Goal: Task Accomplishment & Management: Use online tool/utility

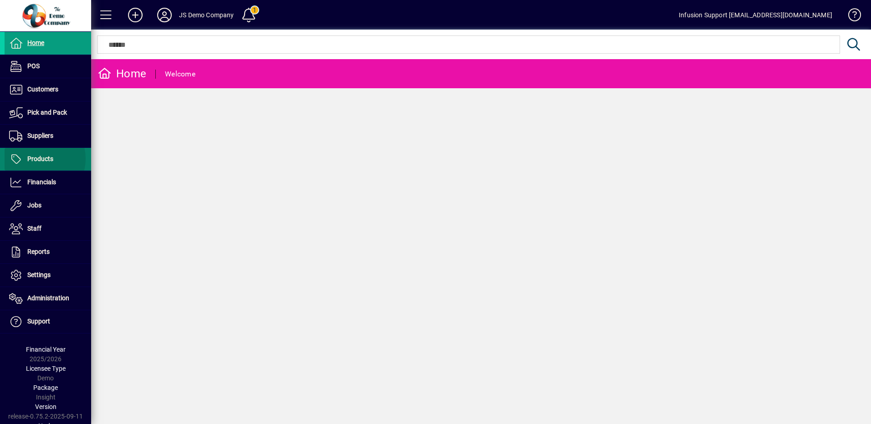
click at [36, 159] on span "Products" at bounding box center [40, 158] width 26 height 7
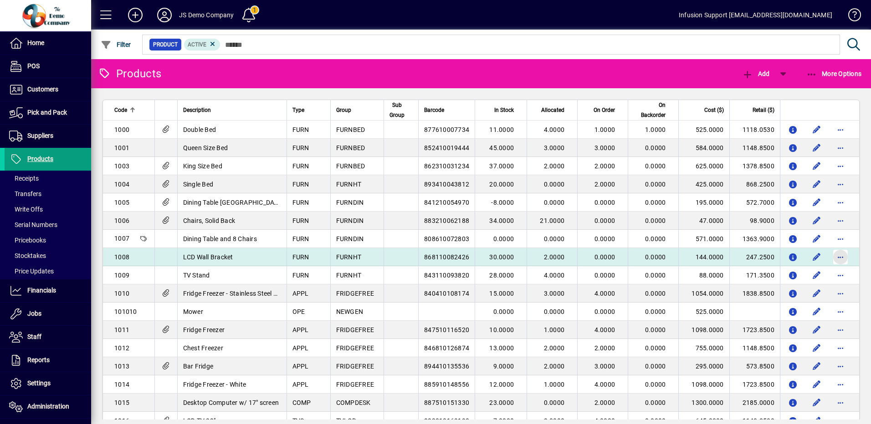
click at [829, 259] on span "button" at bounding box center [840, 257] width 22 height 22
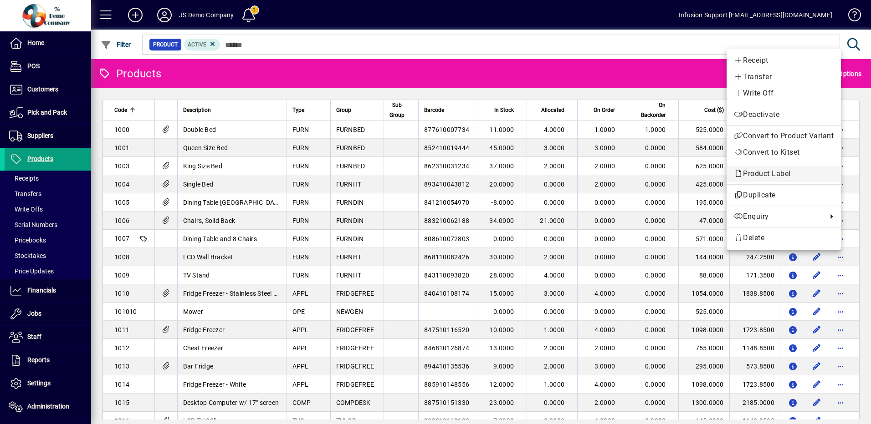
click at [779, 171] on span "Product Label" at bounding box center [763, 173] width 61 height 9
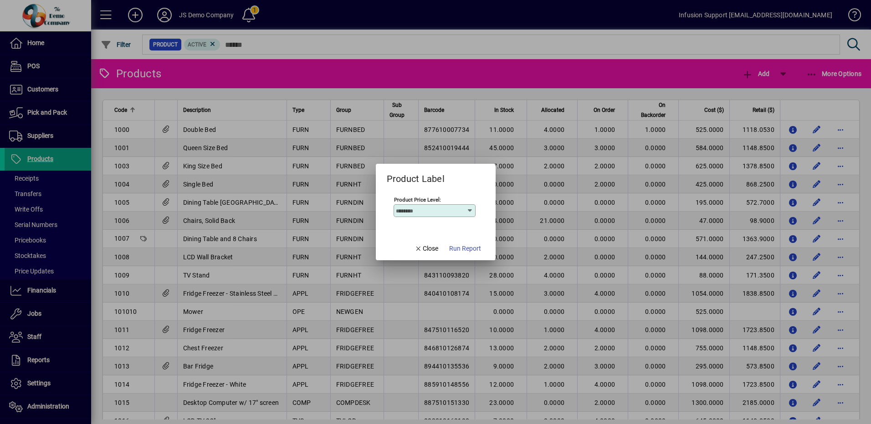
click at [473, 207] on div "Product Price Level:" at bounding box center [434, 210] width 82 height 13
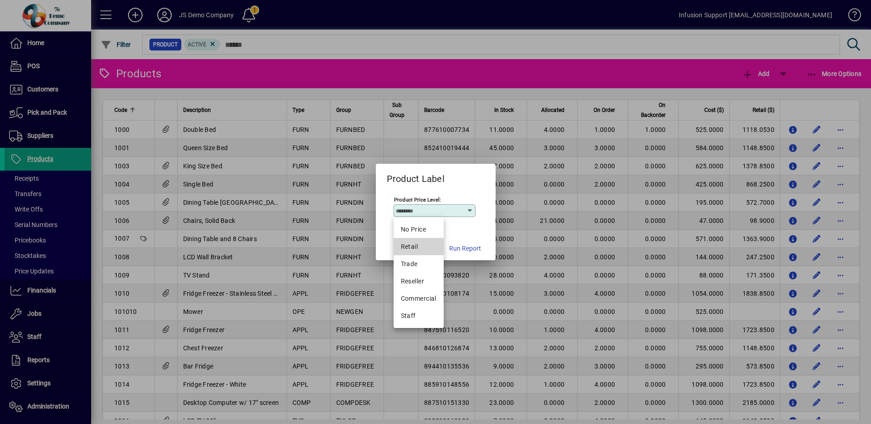
click at [415, 245] on div "Retail" at bounding box center [419, 247] width 36 height 10
type input "******"
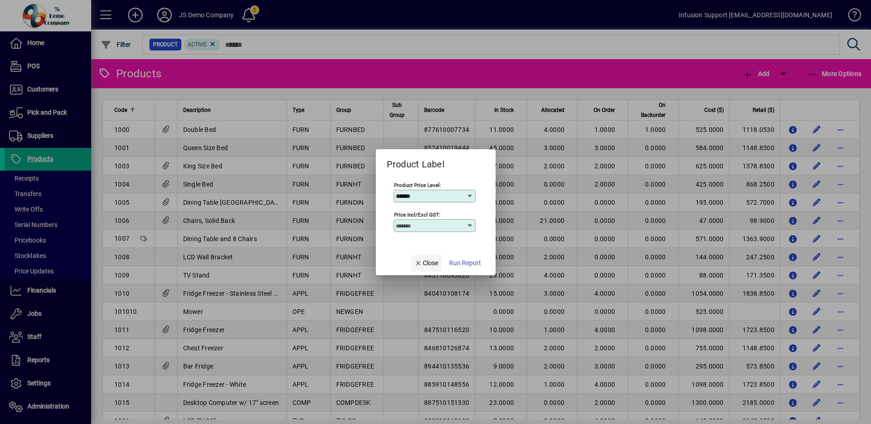
type input "**********"
click at [468, 264] on span "Run Report" at bounding box center [465, 264] width 32 height 10
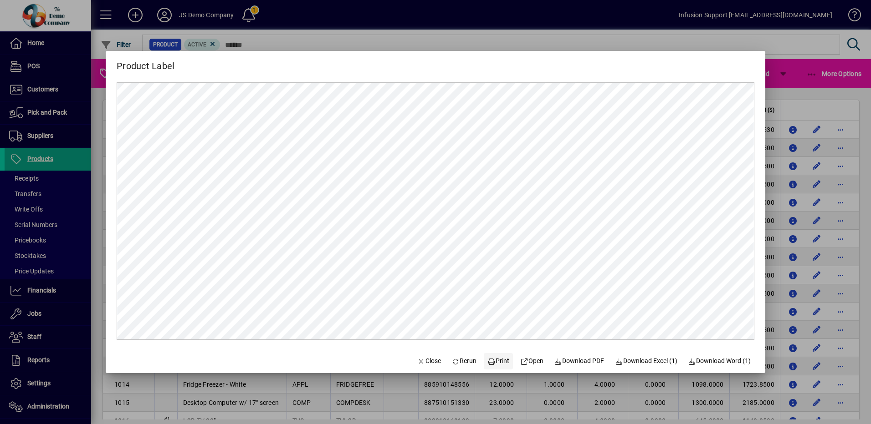
click at [498, 361] on span "Print" at bounding box center [498, 361] width 22 height 10
click at [489, 363] on span "Print" at bounding box center [498, 361] width 22 height 10
click at [489, 362] on span "Print" at bounding box center [498, 361] width 22 height 10
